Goal: Task Accomplishment & Management: Manage account settings

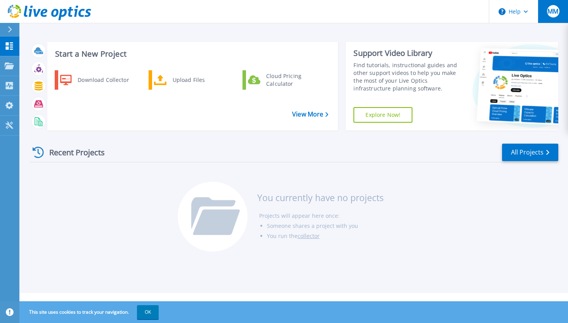
click at [551, 14] on span "MM" at bounding box center [553, 11] width 11 height 6
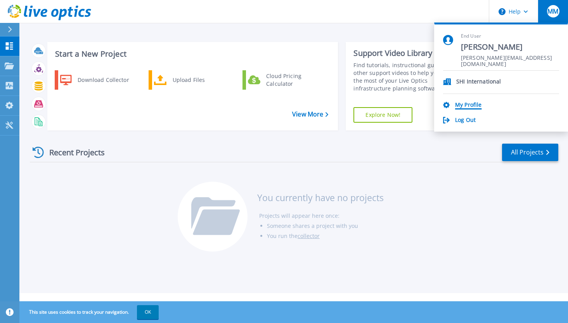
click at [465, 103] on link "My Profile" at bounding box center [468, 105] width 26 height 7
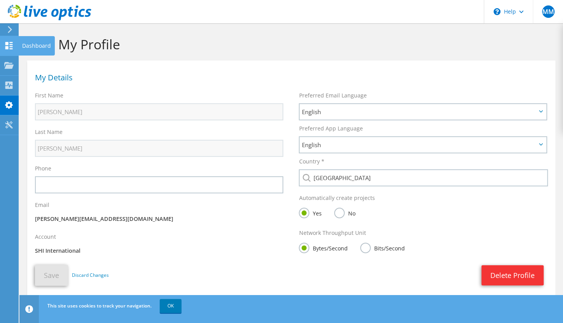
click at [11, 42] on use at bounding box center [8, 45] width 7 height 7
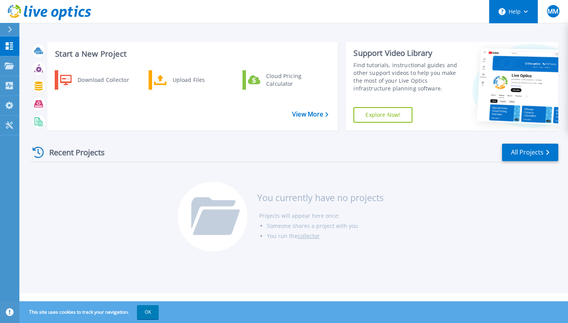
click at [510, 14] on button "Help" at bounding box center [514, 11] width 49 height 23
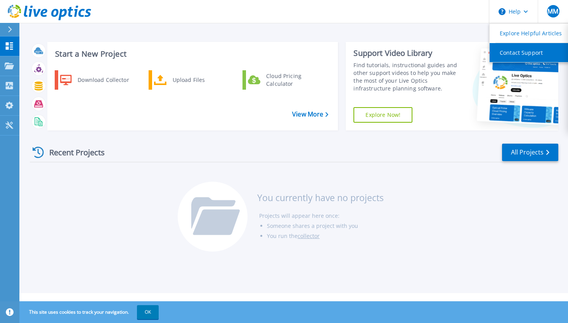
click at [511, 53] on link "Contact Support" at bounding box center [533, 52] width 87 height 19
click at [423, 182] on div "Recent Projects All Projects You currently have no projects Projects will appea…" at bounding box center [294, 198] width 529 height 123
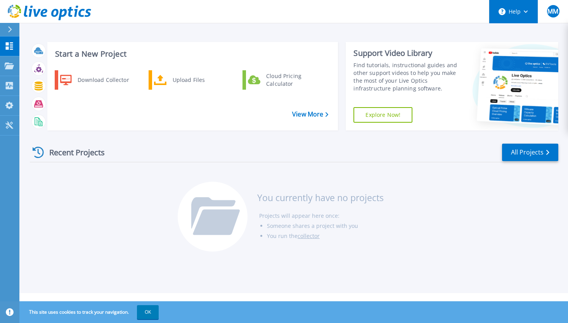
click at [517, 9] on button "Help" at bounding box center [514, 11] width 49 height 23
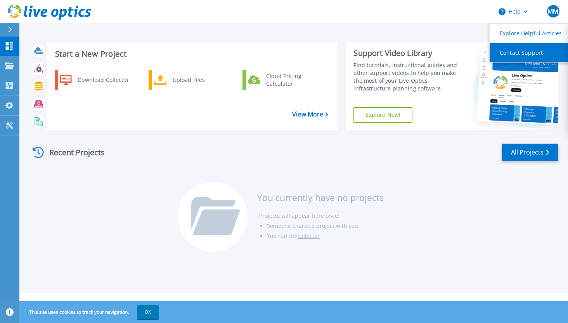
click at [513, 52] on link "Contact Support" at bounding box center [533, 52] width 87 height 19
click at [421, 194] on div "Recent Projects All Projects You currently have no projects Projects will appea…" at bounding box center [294, 198] width 529 height 123
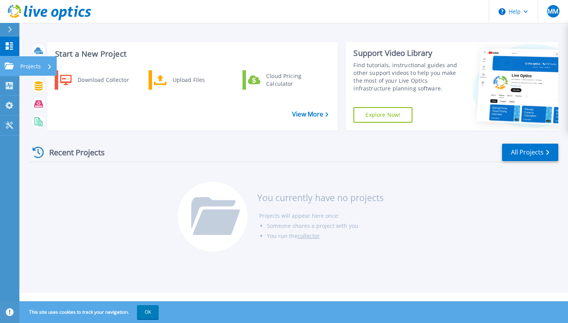
click at [10, 68] on icon at bounding box center [9, 66] width 9 height 7
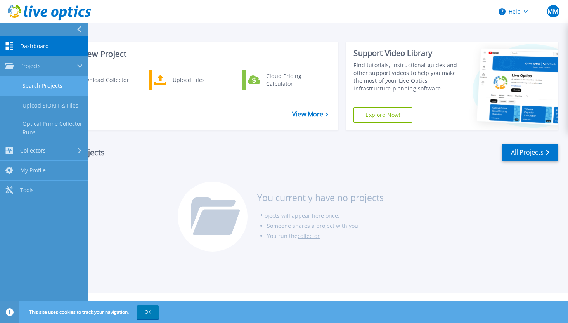
click at [54, 89] on link "Search Projects" at bounding box center [44, 86] width 89 height 20
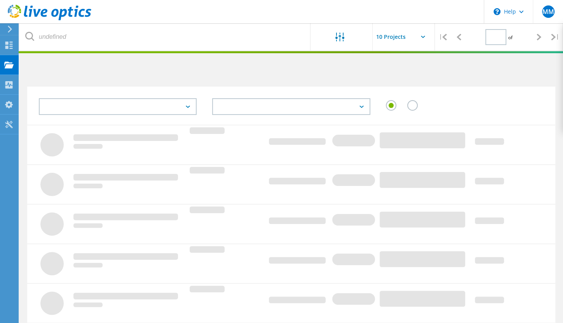
type input "1"
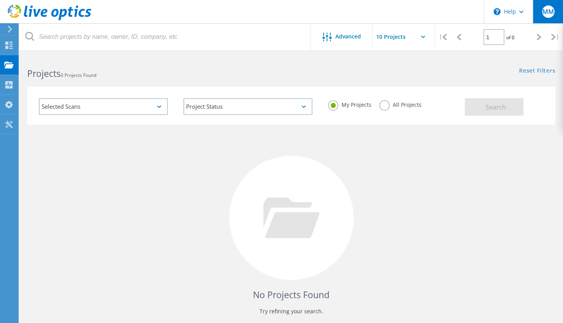
click at [550, 13] on span "MM" at bounding box center [548, 12] width 12 height 6
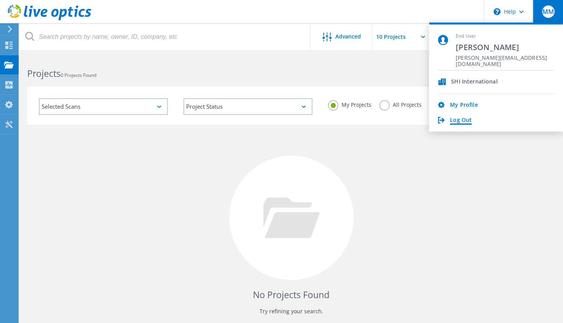
click at [464, 118] on link "Log Out" at bounding box center [461, 120] width 22 height 7
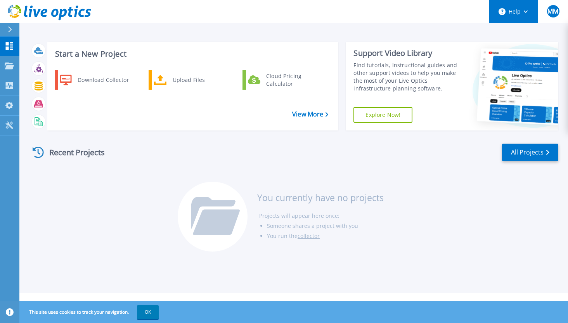
click at [523, 14] on button "Help" at bounding box center [514, 11] width 49 height 23
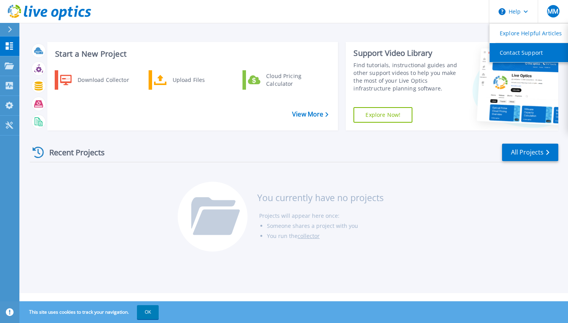
click at [516, 54] on link "Contact Support" at bounding box center [533, 52] width 87 height 19
click at [433, 166] on div "Recent Projects All Projects You currently have no projects Projects will appea…" at bounding box center [294, 198] width 529 height 123
click at [436, 216] on div "Recent Projects All Projects You currently have no projects Projects will appea…" at bounding box center [294, 198] width 529 height 123
click at [145, 311] on button "OK" at bounding box center [148, 312] width 22 height 14
